Goal: Task Accomplishment & Management: Use online tool/utility

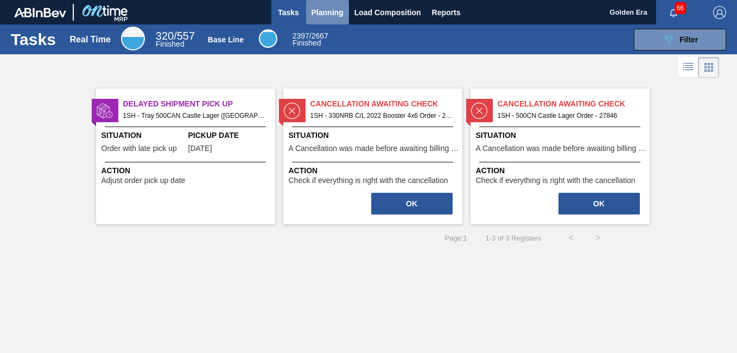
click at [328, 11] on span "Planning" at bounding box center [328, 12] width 32 height 13
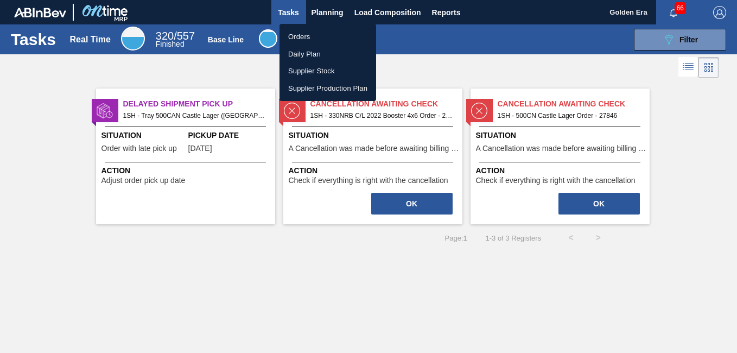
click at [324, 34] on li "Orders" at bounding box center [328, 36] width 97 height 17
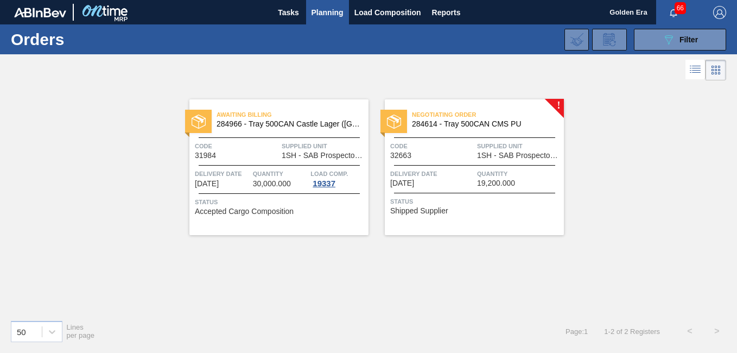
click at [464, 121] on span "284614 - Tray 500CAN CMS PU" at bounding box center [483, 124] width 143 height 8
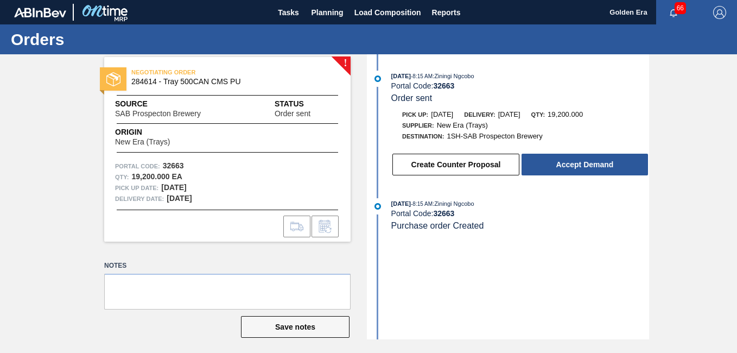
click at [465, 242] on div "10/09/2025 - 8:15 AM : Ziningi Ngcobo Portal Code: 32663 Purchase order Created" at bounding box center [510, 220] width 280 height 44
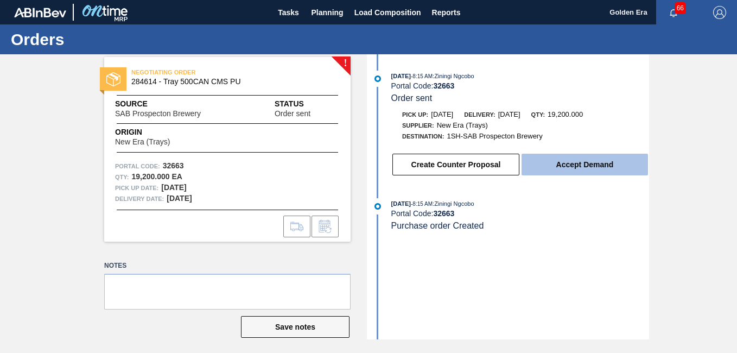
click at [604, 173] on button "Accept Demand" at bounding box center [585, 165] width 126 height 22
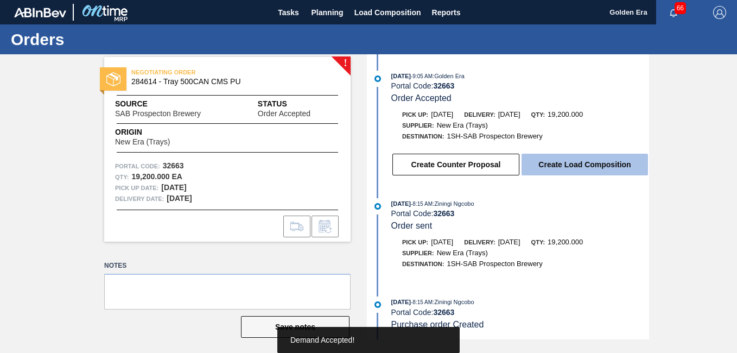
click at [553, 164] on button "Create Load Composition" at bounding box center [585, 165] width 126 height 22
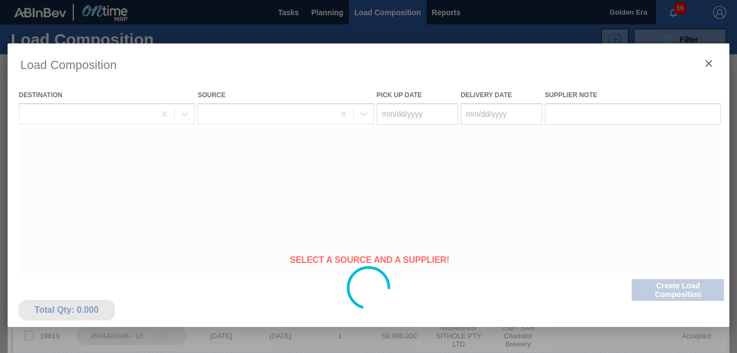
type Date "[DATE]"
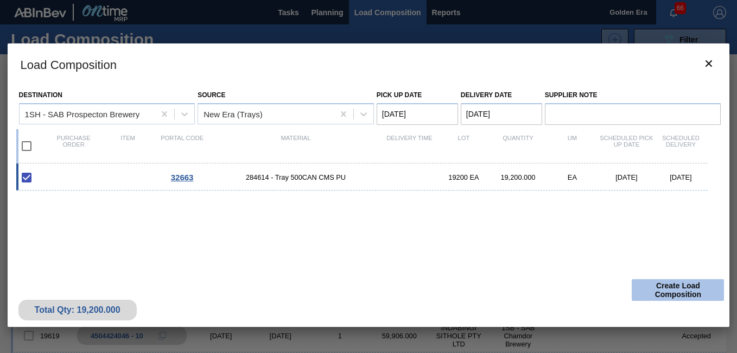
click at [656, 292] on button "Create Load Composition" at bounding box center [678, 290] width 92 height 22
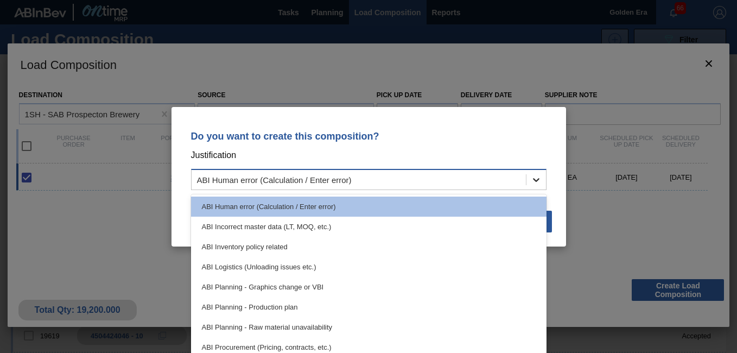
click at [544, 182] on div at bounding box center [537, 180] width 20 height 20
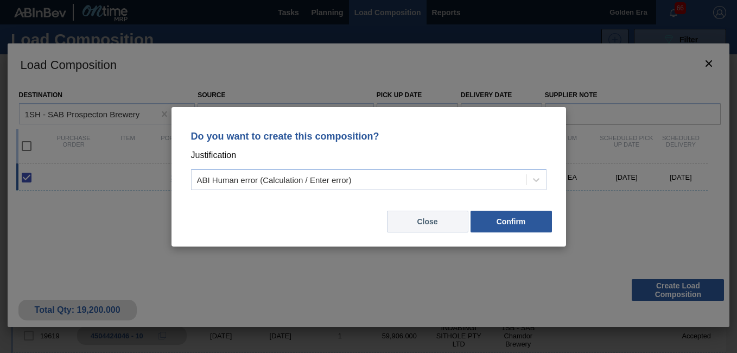
click at [438, 221] on button "Close" at bounding box center [427, 222] width 81 height 22
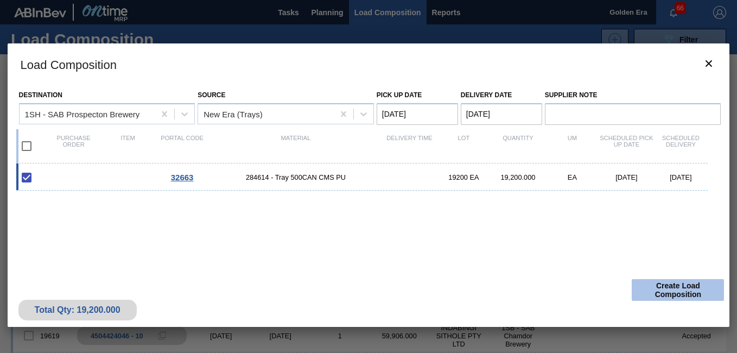
click at [635, 282] on button "Create Load Composition" at bounding box center [678, 290] width 92 height 22
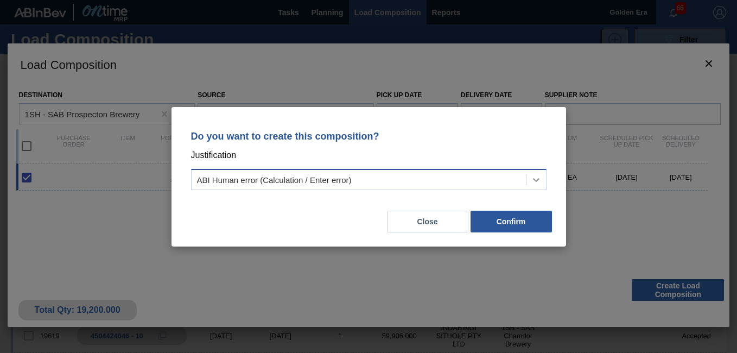
click at [537, 181] on icon at bounding box center [536, 180] width 7 height 4
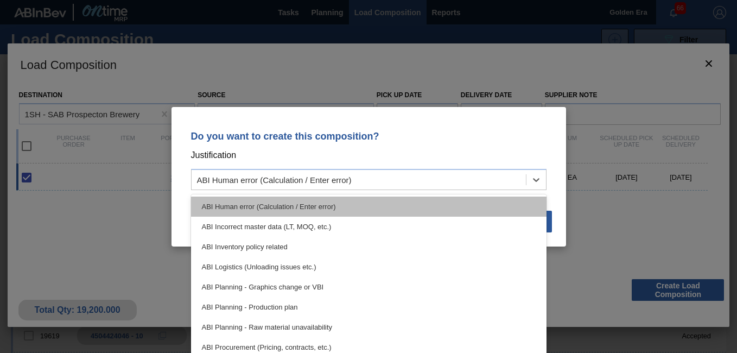
click at [500, 206] on div "ABI Human error (Calculation / Enter error)" at bounding box center [369, 207] width 356 height 20
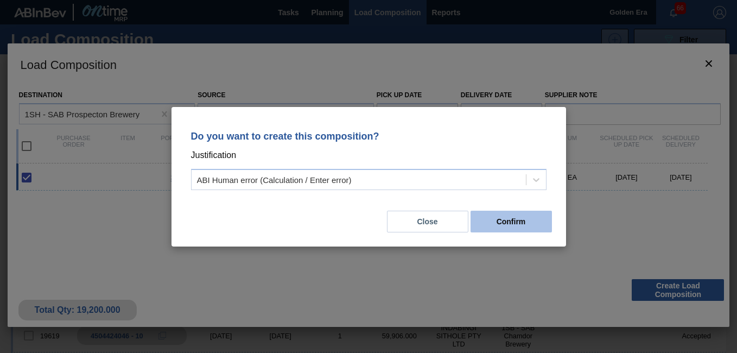
click at [523, 219] on button "Confirm" at bounding box center [511, 222] width 81 height 22
